Goal: Find contact information: Find contact information

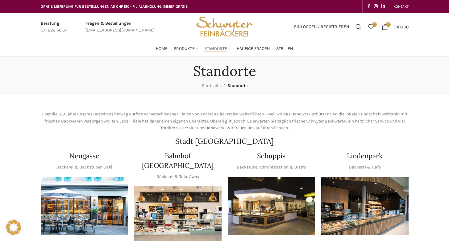
click at [254, 127] on p "Über die 120 Jahre unseres Bestehens hinweg durften wir verschiedene Filialen v…" at bounding box center [225, 121] width 368 height 21
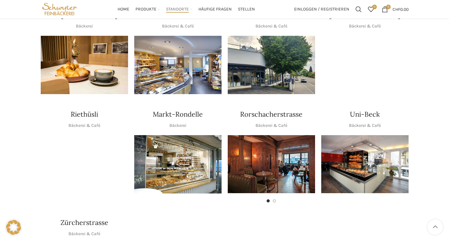
scroll to position [249, 0]
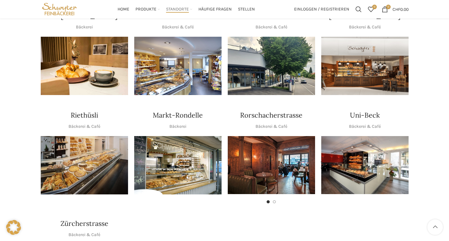
click at [270, 158] on img "1 / 2" at bounding box center [271, 165] width 87 height 58
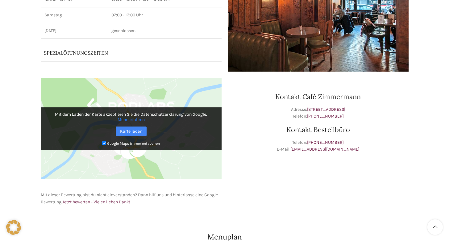
scroll to position [129, 0]
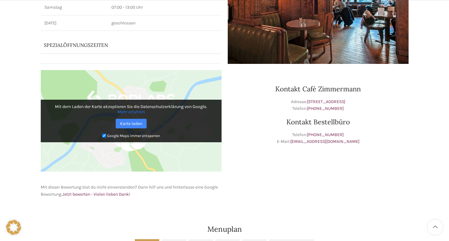
click at [268, 123] on h3 "Kontakt Bestellbüro" at bounding box center [318, 122] width 181 height 7
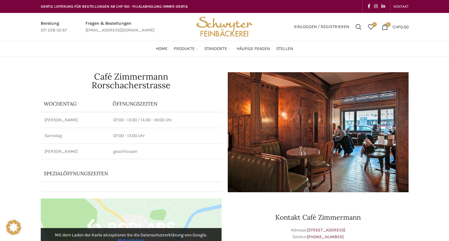
click at [255, 145] on img at bounding box center [318, 132] width 181 height 120
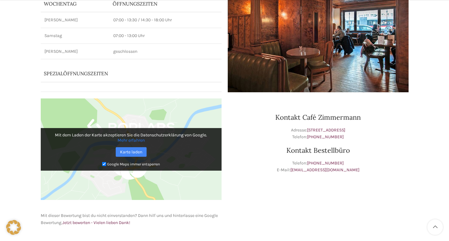
scroll to position [104, 0]
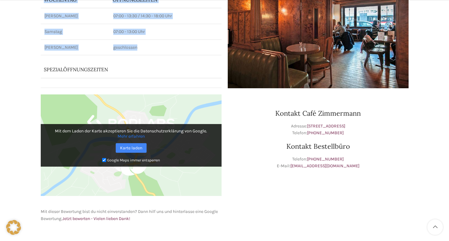
drag, startPoint x: 161, startPoint y: 51, endPoint x: 40, endPoint y: 15, distance: 126.3
click at [40, 15] on div "Café Zimmermann Rorschacherstrasse Wochentag ÖFFNUNGSZEITEN Montag - Freitag 07…" at bounding box center [131, 28] width 187 height 126
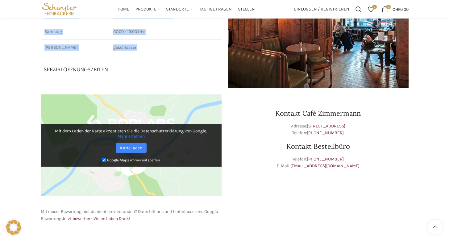
scroll to position [101, 0]
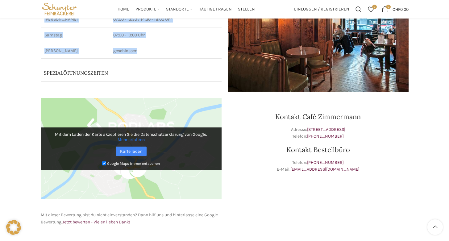
copy table "Wochentag ÖFFNUNGSZEITEN Montag - Freitag 07:00 - 13:30 / 14:30 - 18:00 Uhr Sam…"
drag, startPoint x: 355, startPoint y: 136, endPoint x: 310, endPoint y: 139, distance: 44.6
click at [310, 139] on p "Adresse: Rorschacherstrasse 116, 9000 St. Gallen Telefon: +41 71 245 55 00" at bounding box center [318, 133] width 181 height 14
copy link "+41 71 245 55 00"
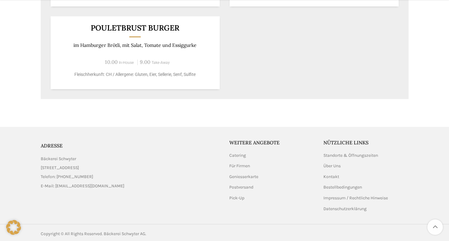
scroll to position [474, 0]
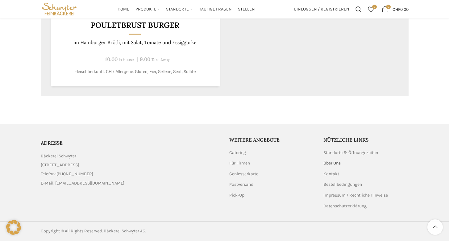
click at [335, 165] on link "Über Uns" at bounding box center [333, 163] width 18 height 6
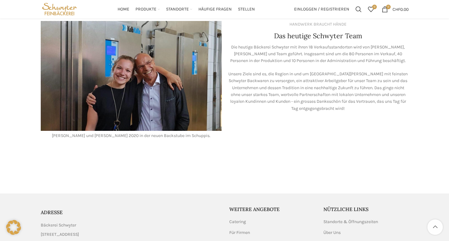
scroll to position [590, 0]
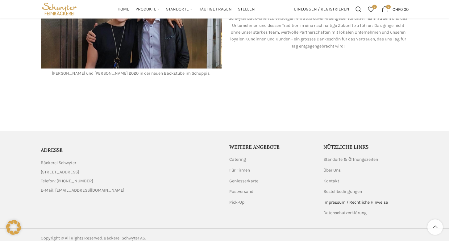
click at [340, 200] on link "Impressum / Rechtliche Hinweise" at bounding box center [356, 203] width 65 height 6
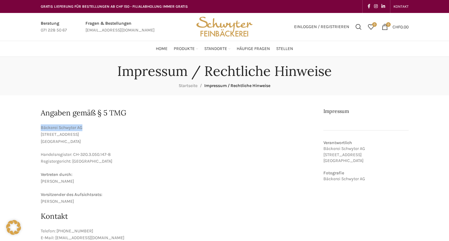
drag, startPoint x: 96, startPoint y: 124, endPoint x: 87, endPoint y: 128, distance: 9.5
click at [87, 128] on p "Bäckerei Schwyter AG [STREET_ADDRESS]" at bounding box center [178, 134] width 274 height 21
copy p "Bäckerei Schwyter AG"
click at [116, 135] on p "Bäckerei Schwyter AG [STREET_ADDRESS]" at bounding box center [178, 134] width 274 height 21
